Goal: Understand process/instructions

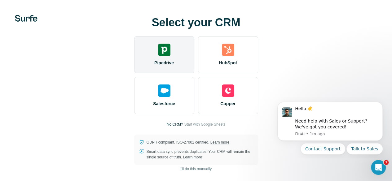
click at [134, 58] on div "Pipedrive" at bounding box center [164, 54] width 60 height 37
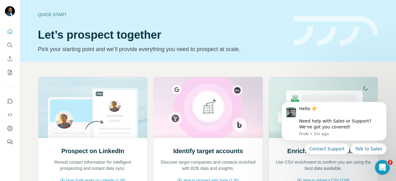
scroll to position [79, 0]
